Goal: Register for event/course

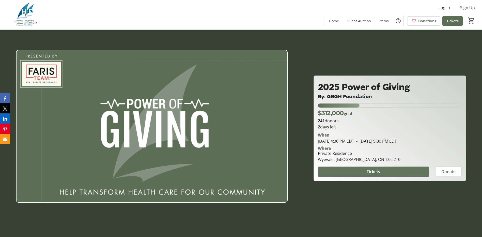
click at [390, 172] on span at bounding box center [373, 171] width 111 height 12
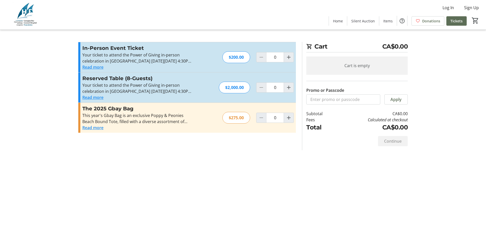
click at [95, 67] on button "Read more" at bounding box center [92, 67] width 21 height 6
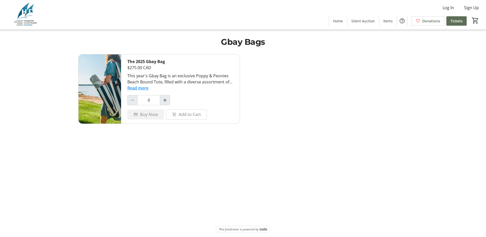
click at [138, 89] on button "Read more" at bounding box center [137, 88] width 21 height 6
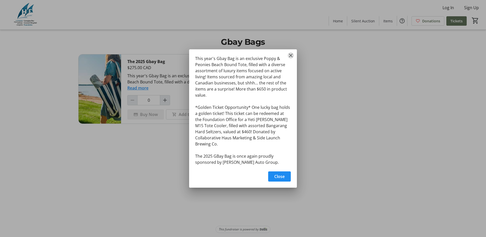
click at [291, 58] on mat-icon "Close" at bounding box center [291, 55] width 6 height 6
